Goal: Information Seeking & Learning: Learn about a topic

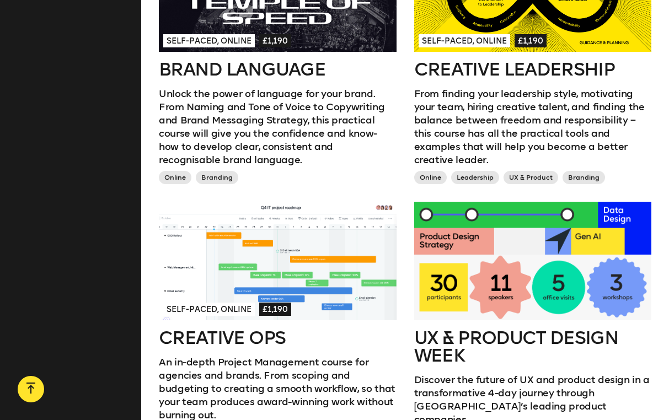
click at [491, 61] on h2 "Creative Leadership" at bounding box center [533, 70] width 238 height 18
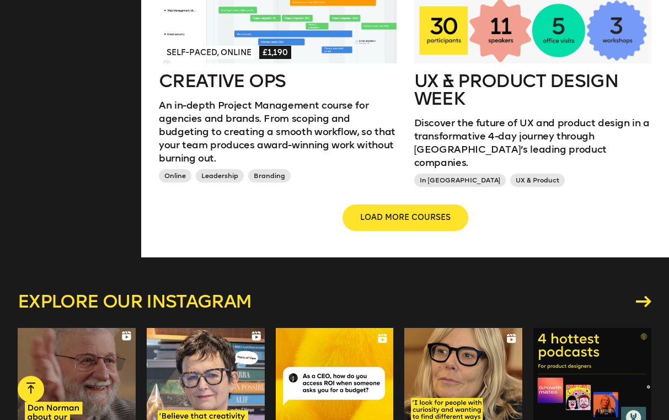
scroll to position [1073, 0]
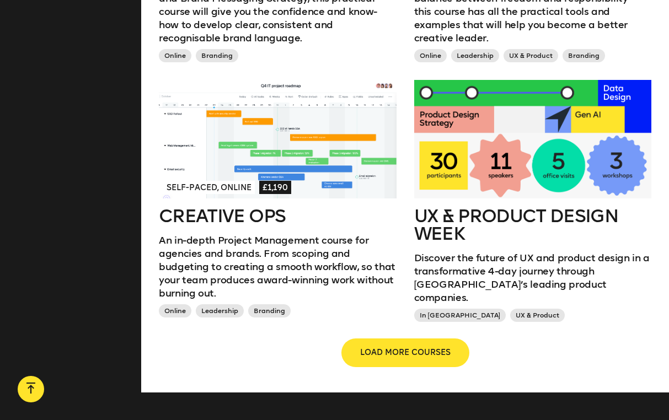
click at [381, 347] on span "LOAD MORE COURSES" at bounding box center [405, 352] width 90 height 11
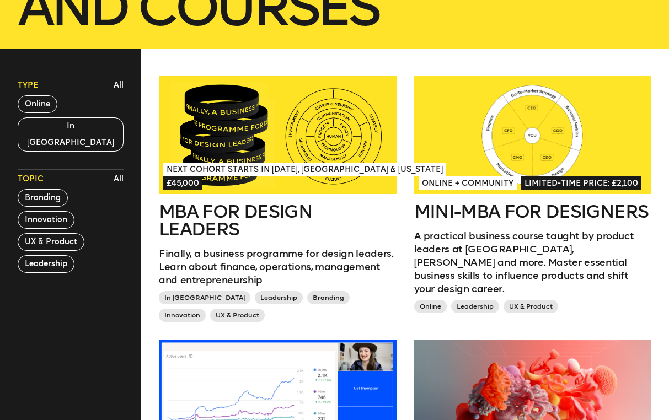
scroll to position [269, 0]
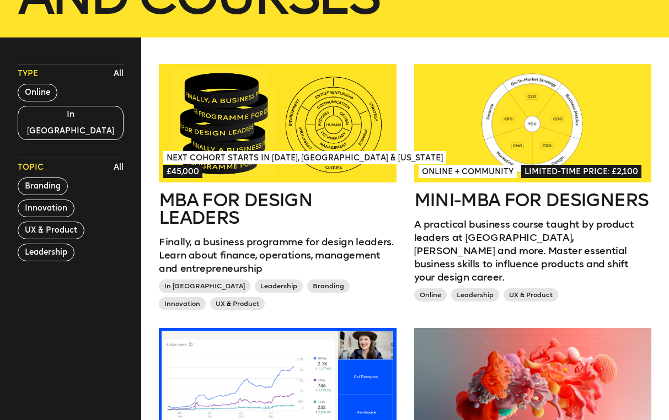
click at [283, 149] on div at bounding box center [278, 123] width 238 height 119
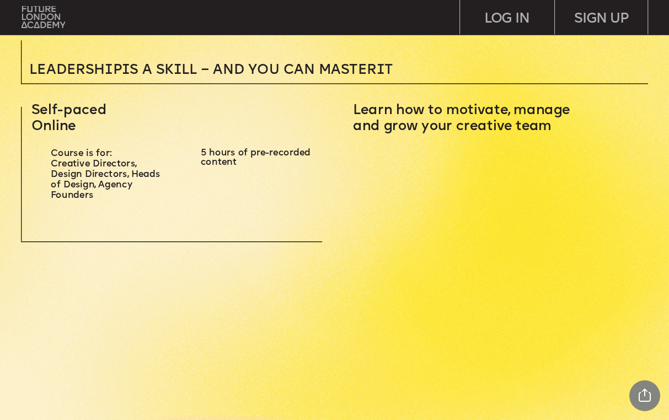
scroll to position [279, 0]
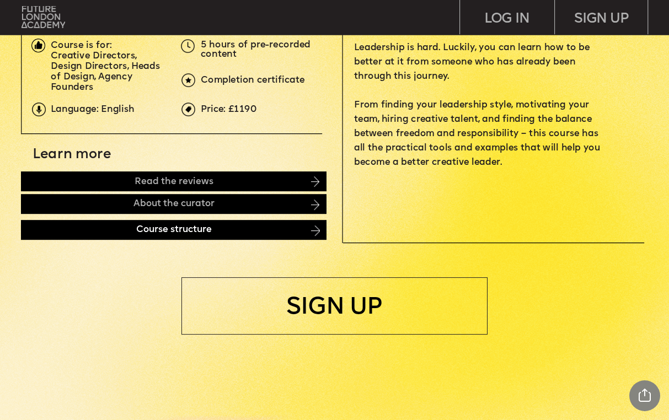
click at [292, 236] on div "Course structure" at bounding box center [174, 231] width 306 height 20
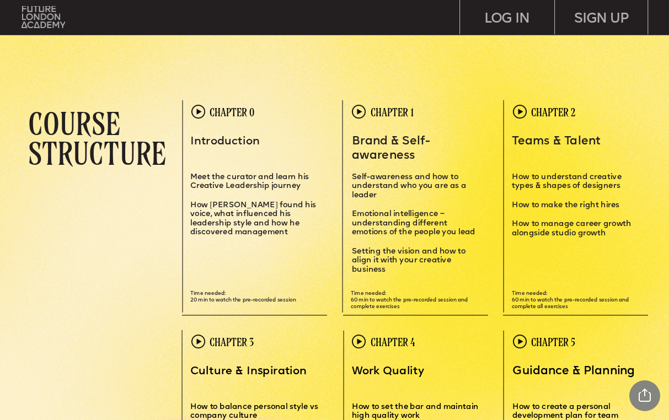
scroll to position [1858, 0]
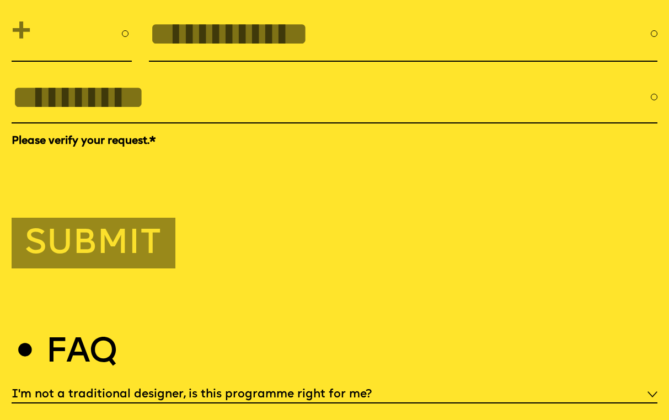
scroll to position [3188, 0]
